Goal: Task Accomplishment & Management: Manage account settings

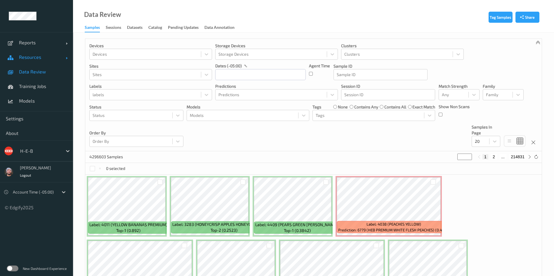
click at [21, 53] on link "Resources" at bounding box center [36, 57] width 73 height 15
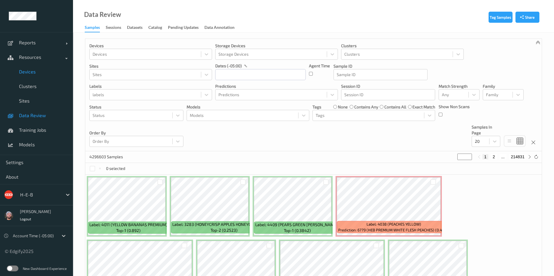
click at [39, 73] on span "Devices" at bounding box center [43, 72] width 48 height 6
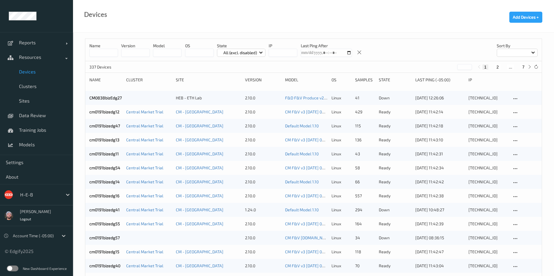
click at [275, 55] on input "string" at bounding box center [282, 53] width 29 height 8
paste input "**********"
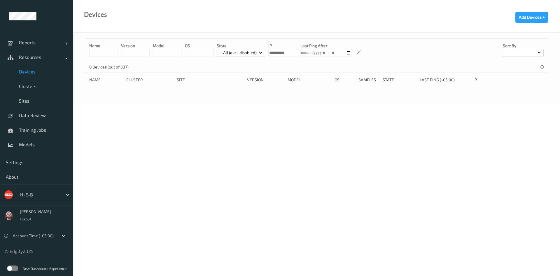
type input "**********"
click at [38, 74] on span "Devices" at bounding box center [43, 72] width 48 height 6
click at [285, 51] on input "string" at bounding box center [282, 53] width 29 height 8
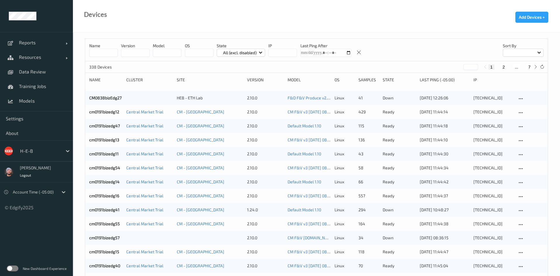
click at [285, 51] on input "string" at bounding box center [282, 53] width 29 height 8
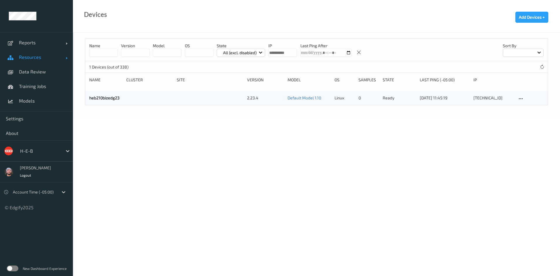
type input "**********"
click at [38, 60] on link "Resources" at bounding box center [36, 57] width 73 height 15
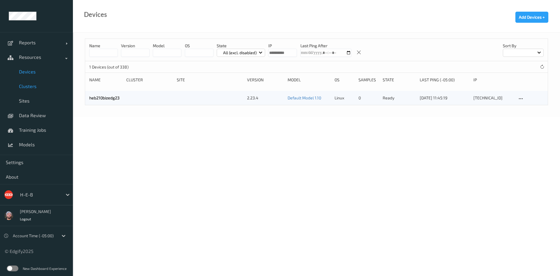
click at [41, 83] on span "Clusters" at bounding box center [43, 86] width 48 height 6
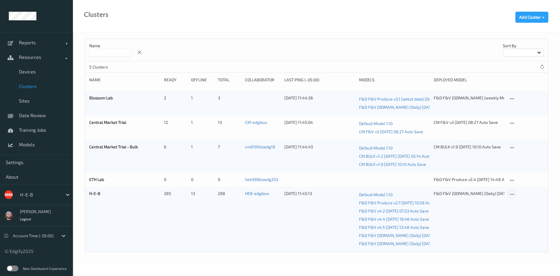
click at [512, 193] on icon at bounding box center [512, 194] width 5 height 5
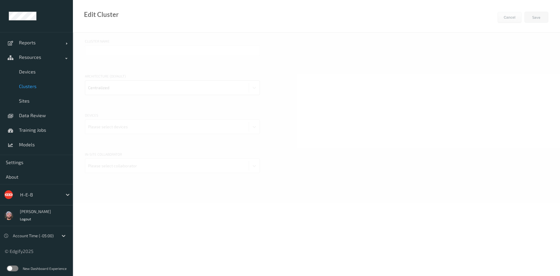
type input "H-E-B"
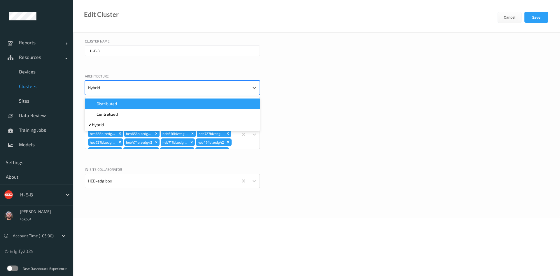
click at [168, 86] on div at bounding box center [167, 88] width 158 height 12
click at [321, 110] on div "Cluster Name H-E-B Architecture option Distributed focused, 1 of 3. 3 results a…" at bounding box center [316, 125] width 487 height 185
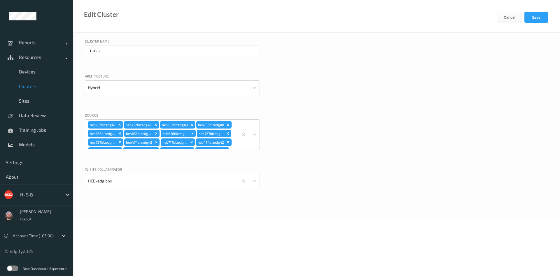
click at [235, 143] on div "heb752bizedg47 heb752bizedg46 heb752bizedg49 heb752bizedg48 heb656bizedg23 heb6…" at bounding box center [161, 134] width 153 height 29
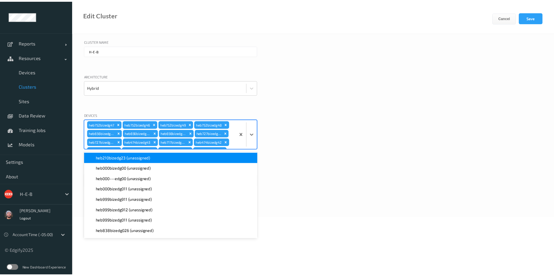
scroll to position [641, 0]
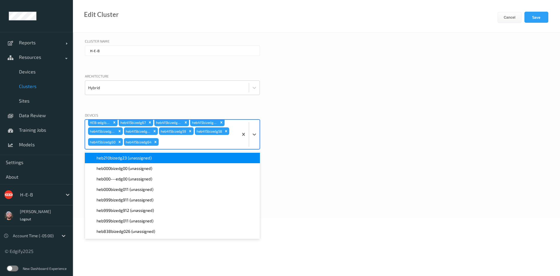
click at [182, 157] on div "heb210bizedg23 (unassigned)" at bounding box center [172, 158] width 168 height 6
click at [535, 13] on button "Save" at bounding box center [537, 17] width 24 height 11
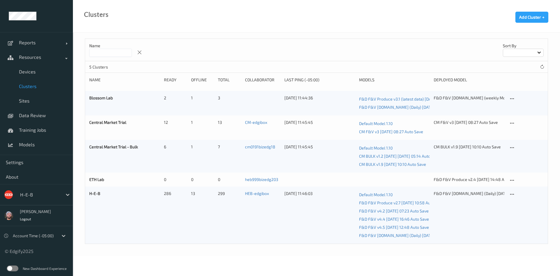
click at [29, 79] on link "Clusters" at bounding box center [36, 86] width 73 height 15
click at [30, 74] on span "Devices" at bounding box center [43, 72] width 48 height 6
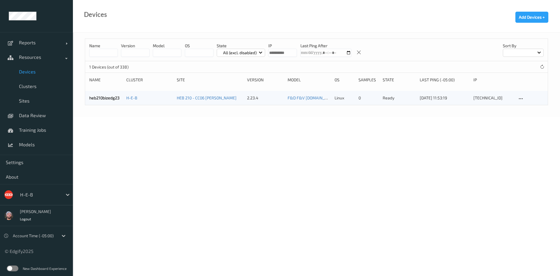
click at [287, 54] on input "string" at bounding box center [282, 53] width 29 height 8
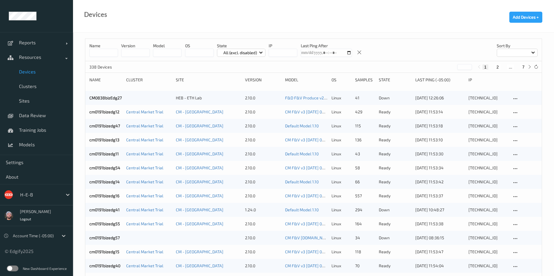
click at [522, 69] on button "7" at bounding box center [523, 66] width 6 height 5
type input "*"
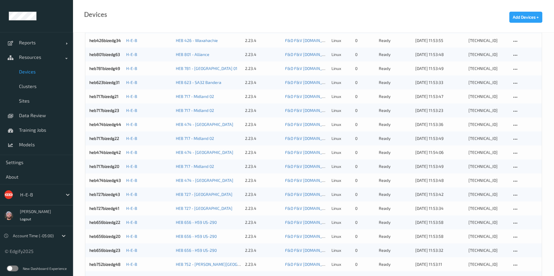
scroll to position [359, 0]
